Goal: Transaction & Acquisition: Book appointment/travel/reservation

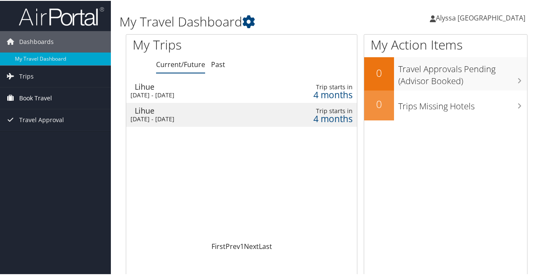
click at [32, 90] on span "Book Travel" at bounding box center [35, 97] width 33 height 21
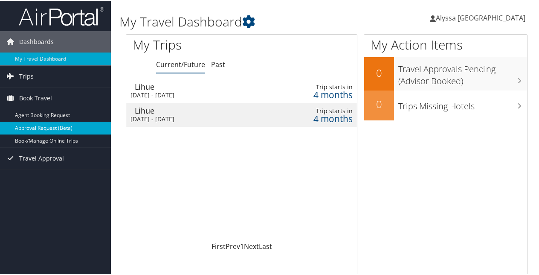
click at [40, 129] on link "Approval Request (Beta)" at bounding box center [55, 127] width 111 height 13
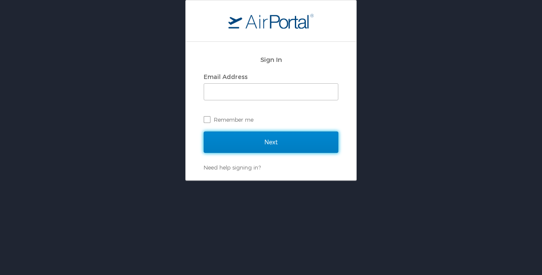
click at [287, 148] on input "Next" at bounding box center [271, 141] width 135 height 21
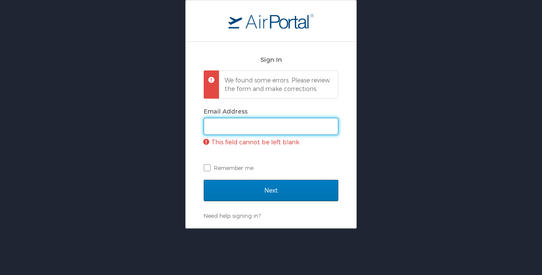
click at [239, 134] on input "Email Address" at bounding box center [271, 126] width 134 height 16
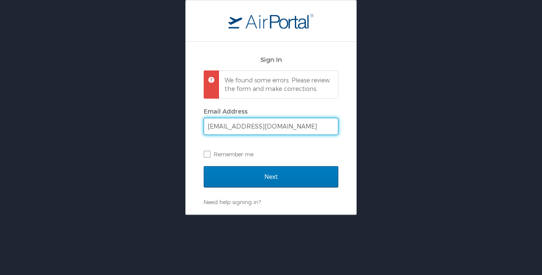
type input "alyssa.austria@imail.org"
click at [204, 166] on input "Next" at bounding box center [271, 176] width 135 height 21
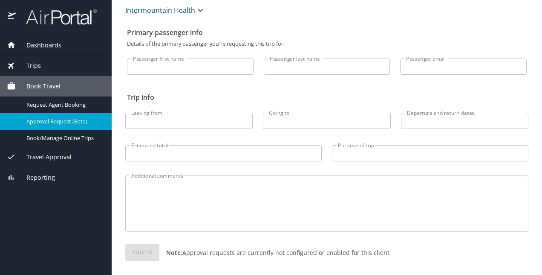
scroll to position [30, 0]
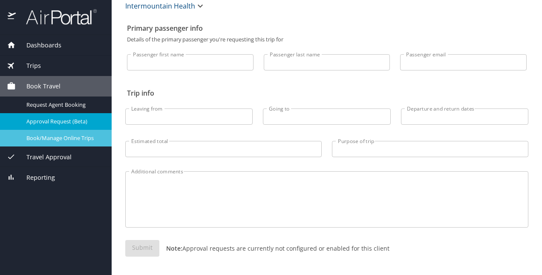
click at [85, 133] on div "Book/Manage Online Trips" at bounding box center [56, 138] width 98 height 10
